Goal: Communication & Community: Answer question/provide support

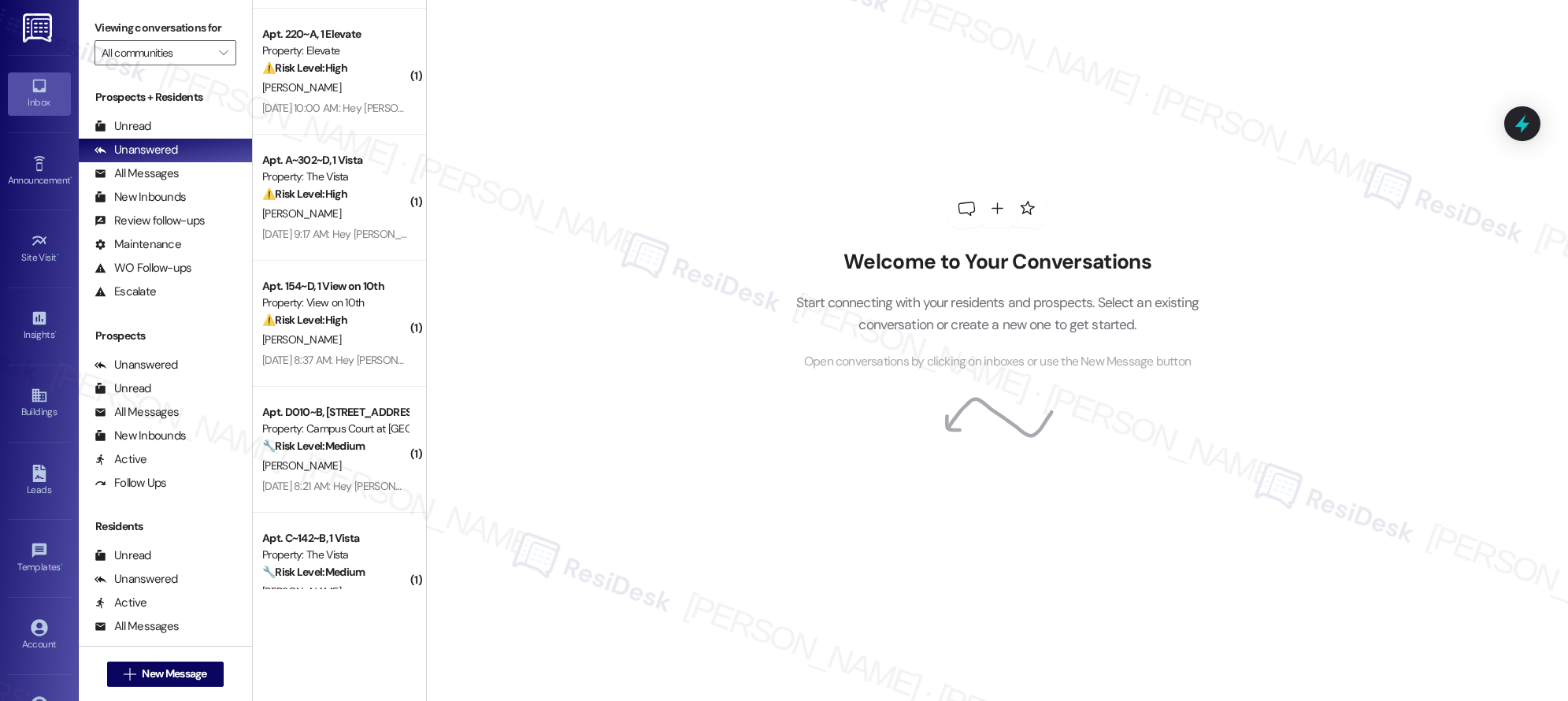
scroll to position [4816, 0]
